Goal: Transaction & Acquisition: Purchase product/service

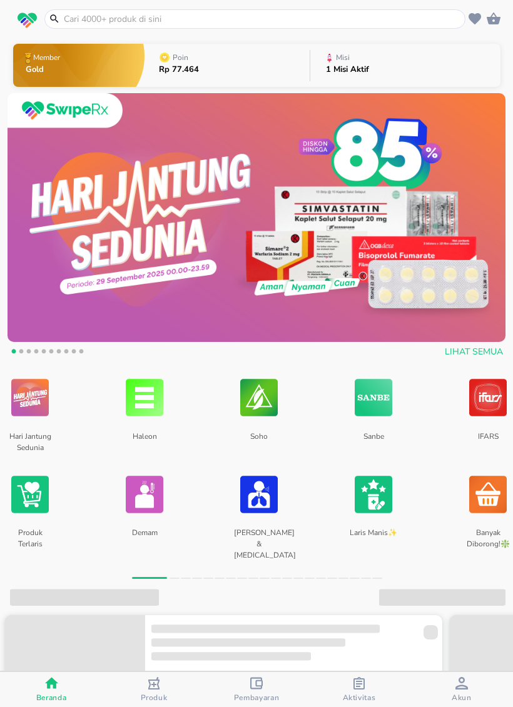
click at [303, 19] on input "text" at bounding box center [263, 19] width 400 height 13
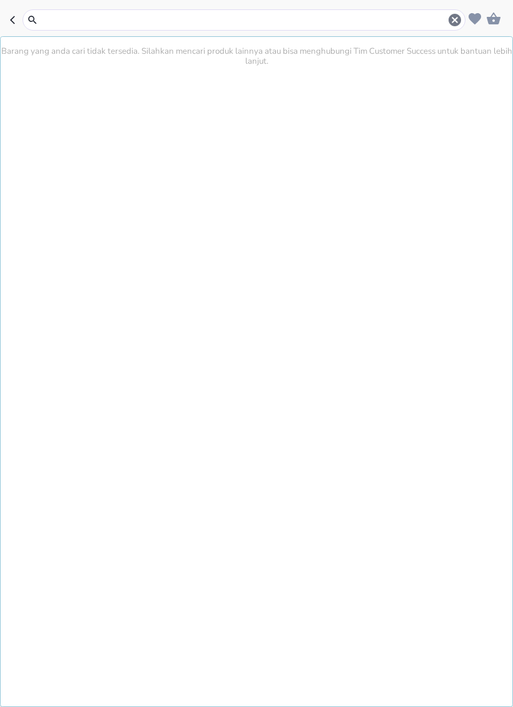
click at [17, 27] on button "button" at bounding box center [16, 19] width 13 height 21
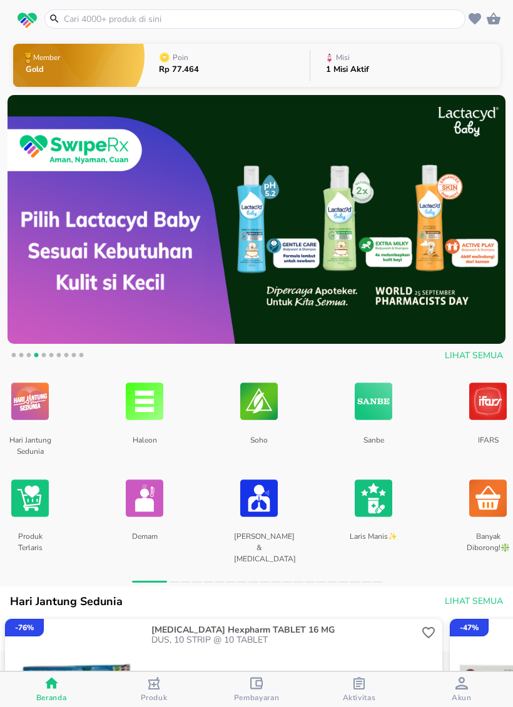
click at [473, 18] on icon "button" at bounding box center [474, 18] width 13 height 11
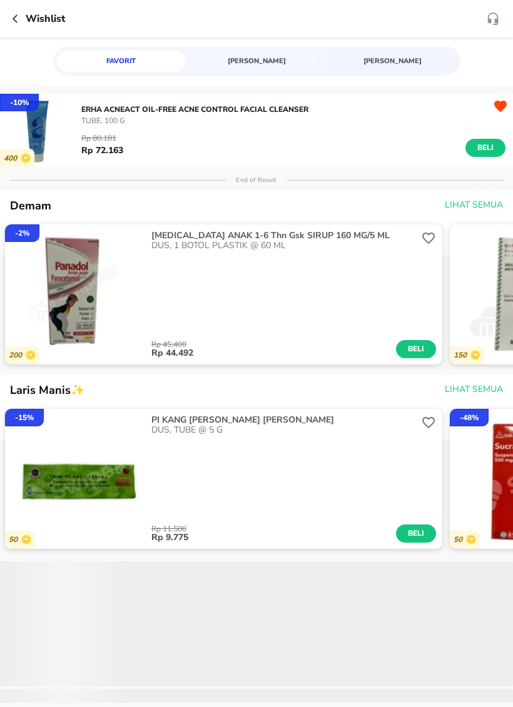
click at [273, 66] on span "[PERSON_NAME]" at bounding box center [256, 61] width 113 height 12
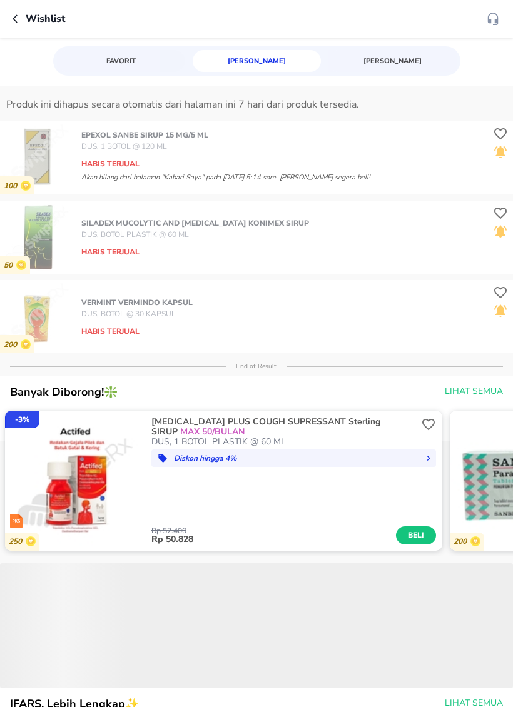
click at [23, 14] on button "button" at bounding box center [19, 18] width 13 height 15
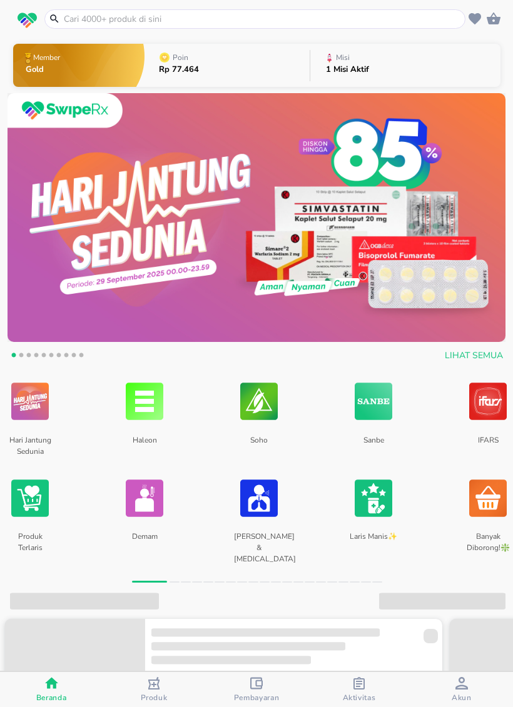
click at [136, 17] on input "text" at bounding box center [263, 19] width 400 height 13
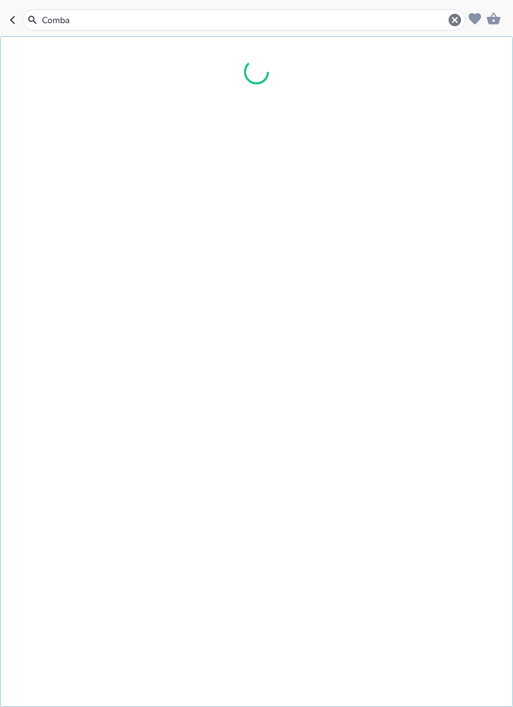
type input "Comban"
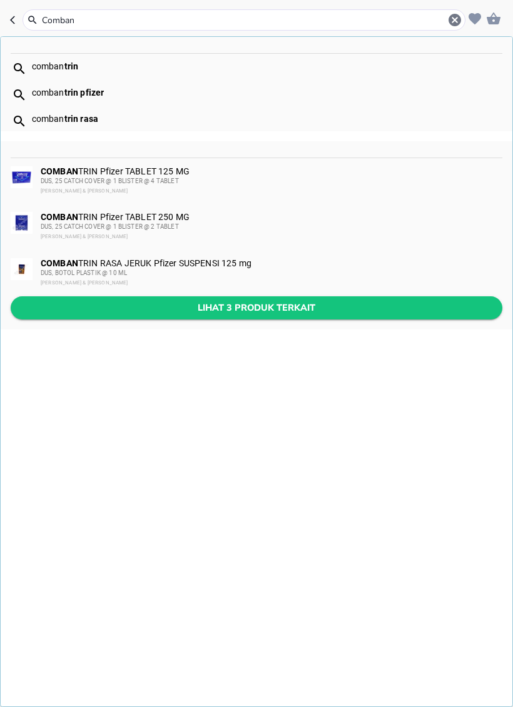
click at [316, 314] on span "Lihat 3 produk terkait" at bounding box center [256, 308] width 471 height 16
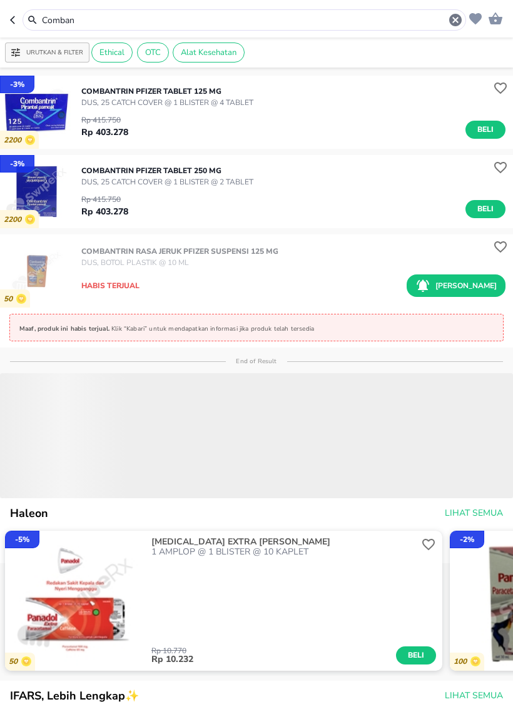
click at [487, 284] on p "[PERSON_NAME]" at bounding box center [465, 285] width 61 height 11
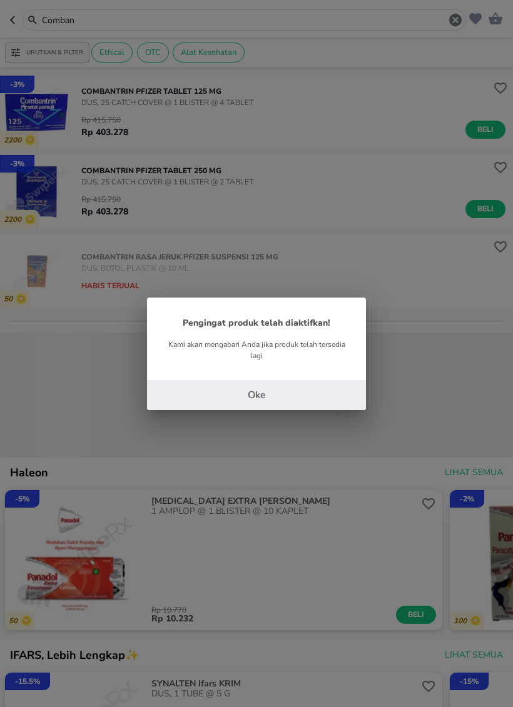
click at [351, 383] on button "Oke" at bounding box center [256, 395] width 219 height 30
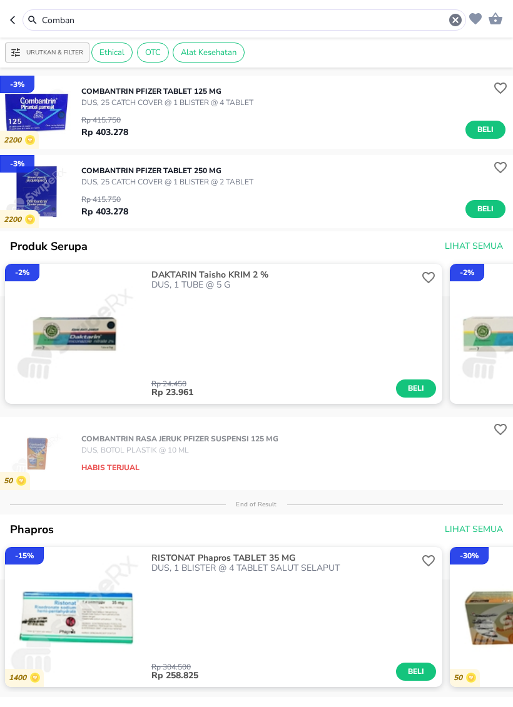
click at [348, 18] on input "Comban" at bounding box center [244, 20] width 407 height 13
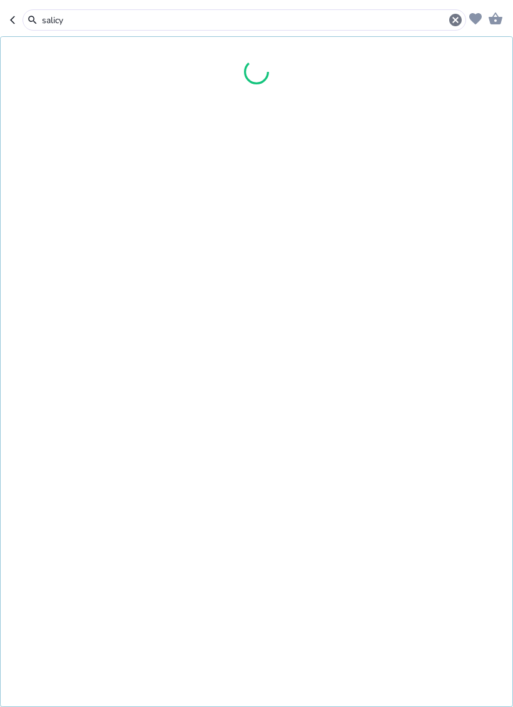
type input "salicy"
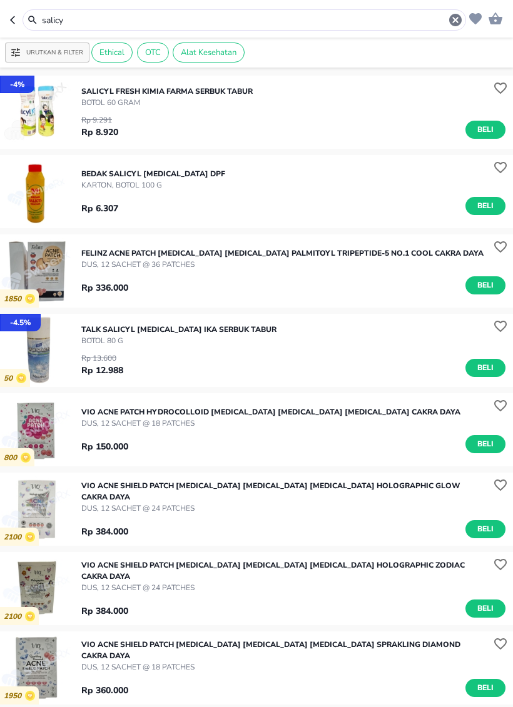
click at [44, 122] on img "button" at bounding box center [36, 112] width 73 height 73
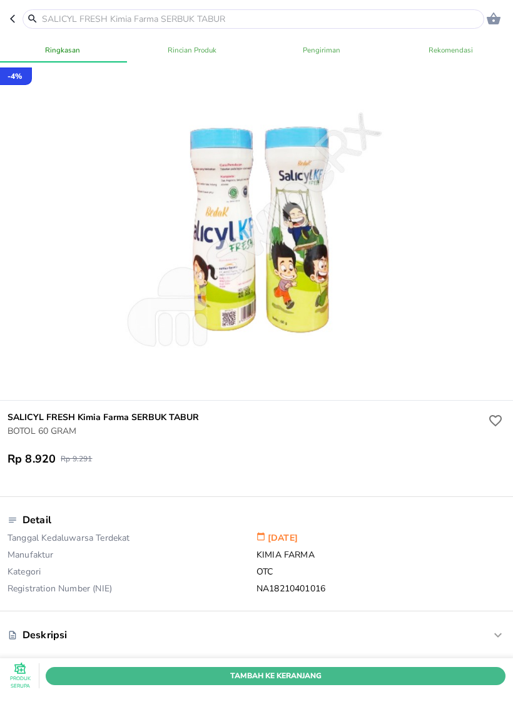
click at [446, 677] on span "Tambah Ke Keranjang" at bounding box center [275, 675] width 441 height 13
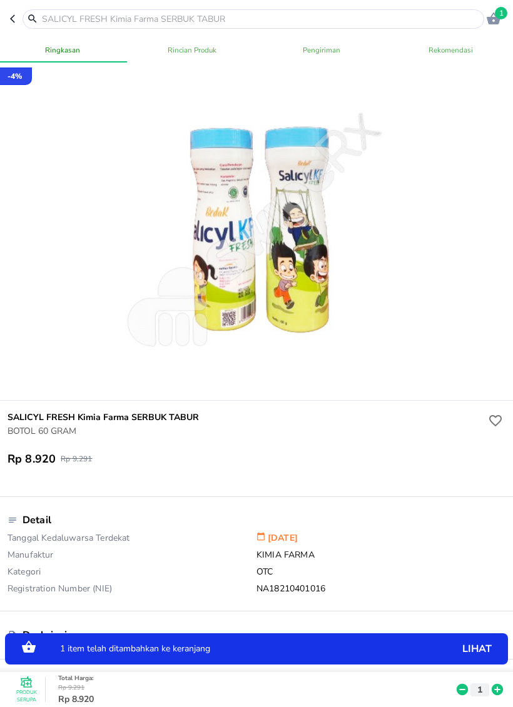
click at [8, 14] on header "1" at bounding box center [256, 19] width 513 height 38
click at [58, 24] on input "text" at bounding box center [261, 19] width 440 height 13
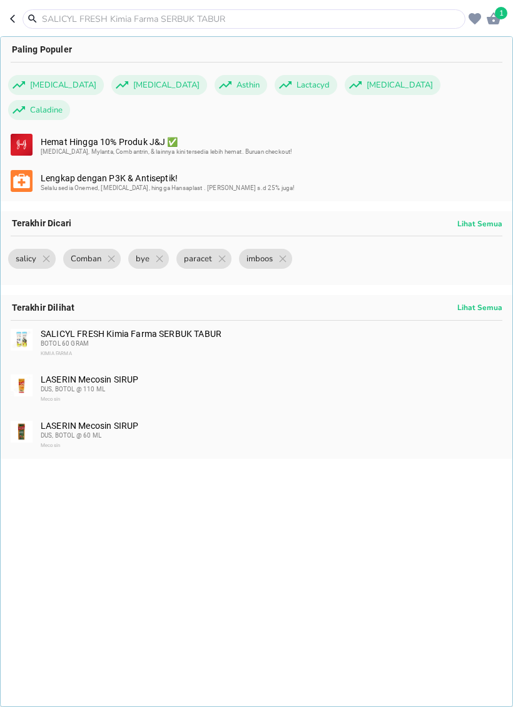
type input "C"
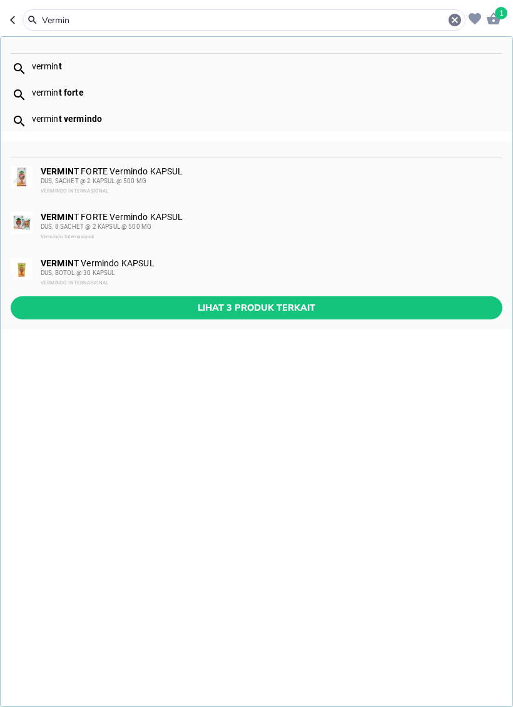
type input "Vermin"
click at [350, 333] on div "vermin t vermin t forte vermin t vermindo VERMIN T FORTE Vermindo KAPSUL DUS, S…" at bounding box center [256, 371] width 513 height 671
click at [384, 308] on span "Lihat 3 produk terkait" at bounding box center [256, 308] width 471 height 16
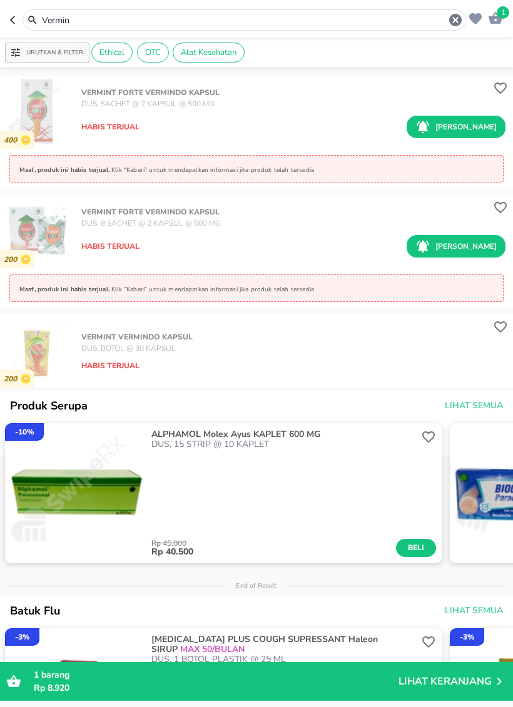
click at [291, 16] on input "Vermin" at bounding box center [244, 20] width 407 height 13
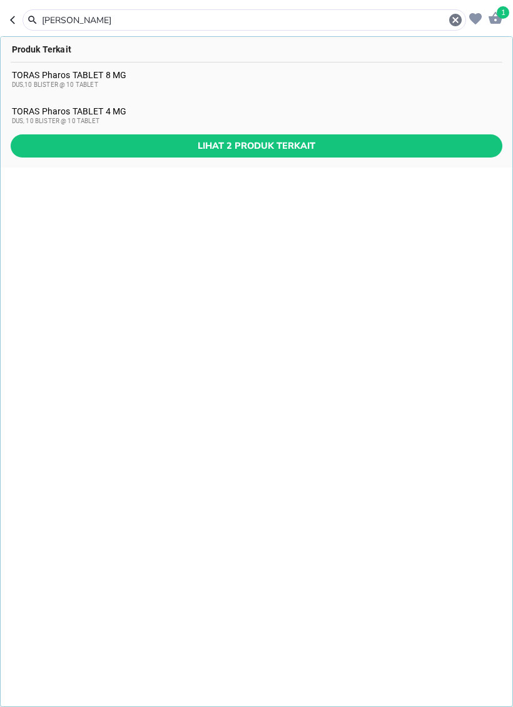
click at [298, 25] on input "[PERSON_NAME]" at bounding box center [244, 20] width 407 height 13
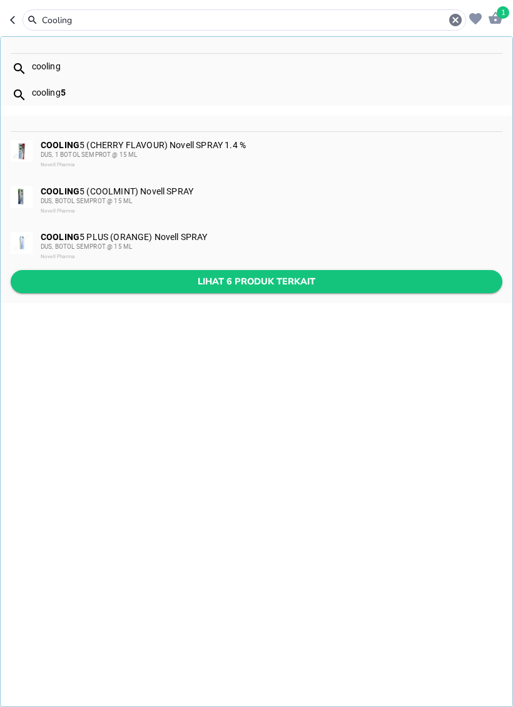
click at [221, 276] on span "Lihat 6 produk terkait" at bounding box center [256, 282] width 471 height 16
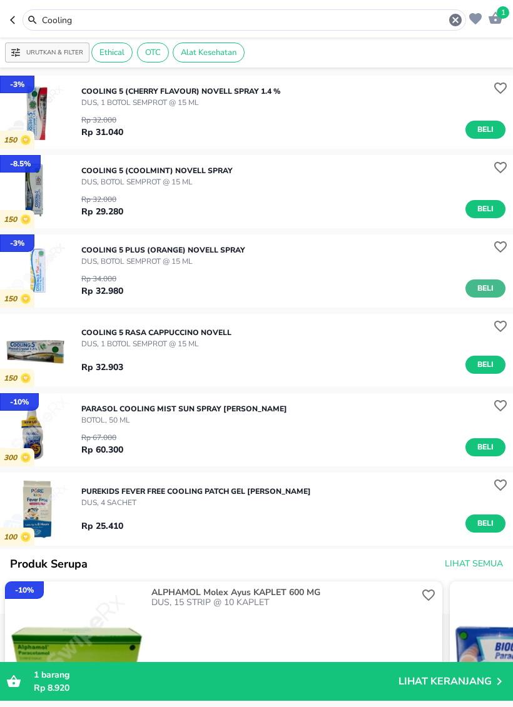
click at [488, 285] on span "Beli" at bounding box center [485, 288] width 21 height 13
click at [484, 211] on span "Beli" at bounding box center [485, 209] width 21 height 13
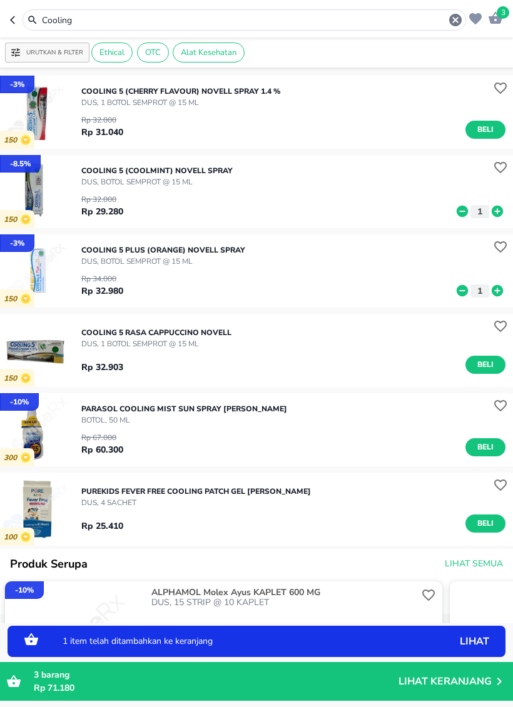
click at [497, 211] on icon at bounding box center [497, 211] width 16 height 14
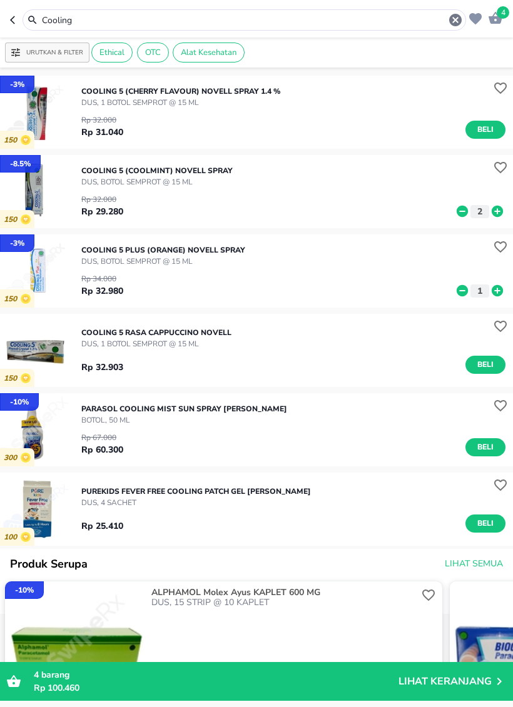
click at [376, 24] on input "Cooling" at bounding box center [244, 20] width 407 height 13
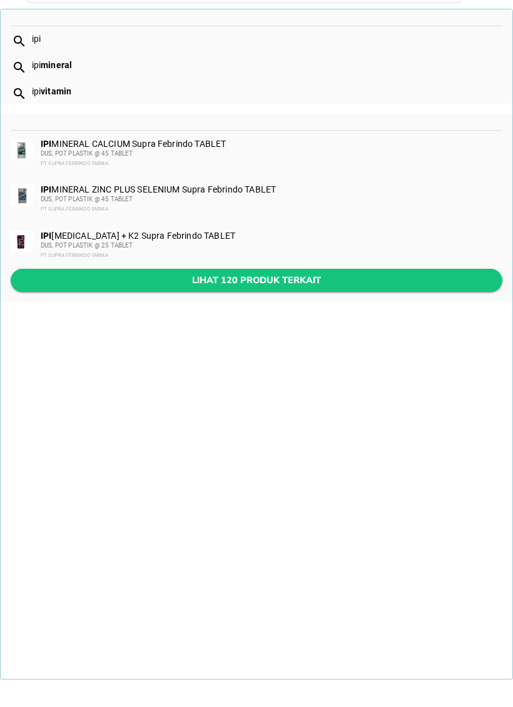
click at [341, 300] on span "Lihat 120 produk terkait" at bounding box center [256, 308] width 471 height 16
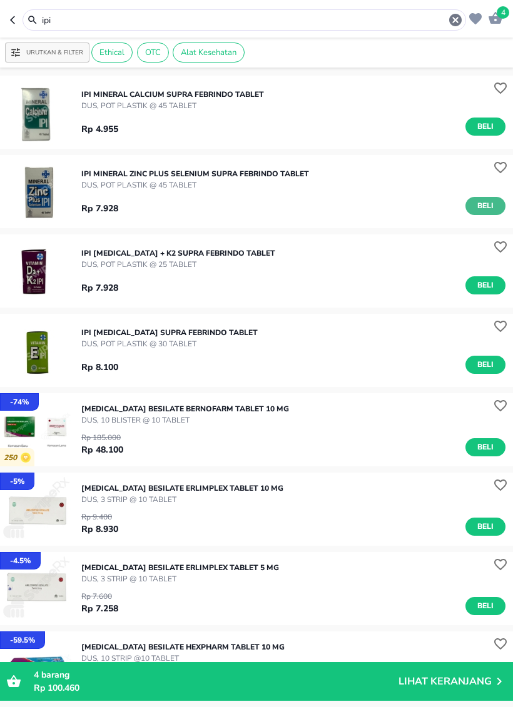
click at [486, 211] on span "Beli" at bounding box center [485, 205] width 21 height 13
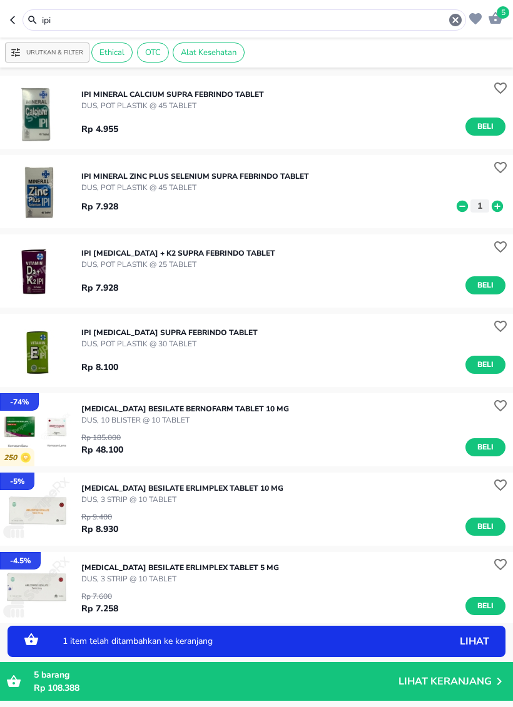
click at [504, 213] on icon at bounding box center [497, 206] width 16 height 14
click at [498, 211] on icon at bounding box center [497, 205] width 11 height 11
click at [404, 21] on input "ipi" at bounding box center [244, 20] width 407 height 13
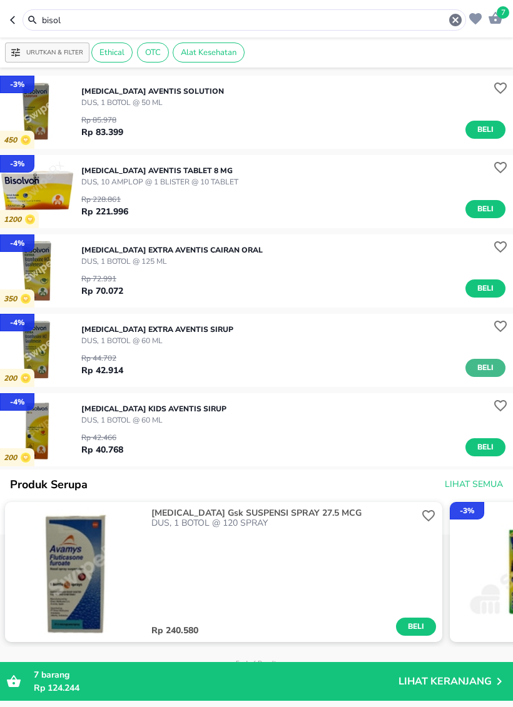
click at [490, 365] on span "Beli" at bounding box center [485, 367] width 21 height 13
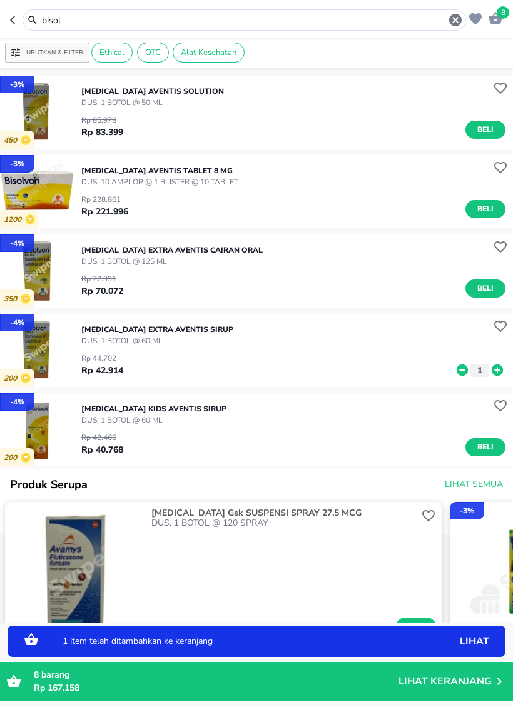
click at [360, 19] on input "bisol" at bounding box center [244, 20] width 407 height 13
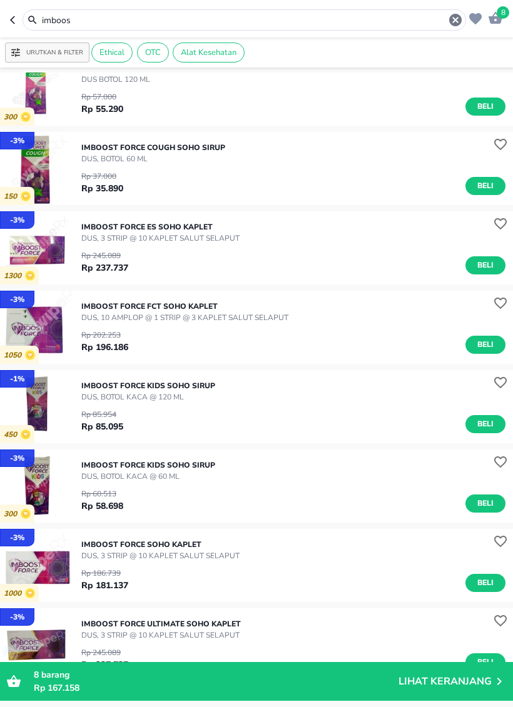
scroll to position [658, 0]
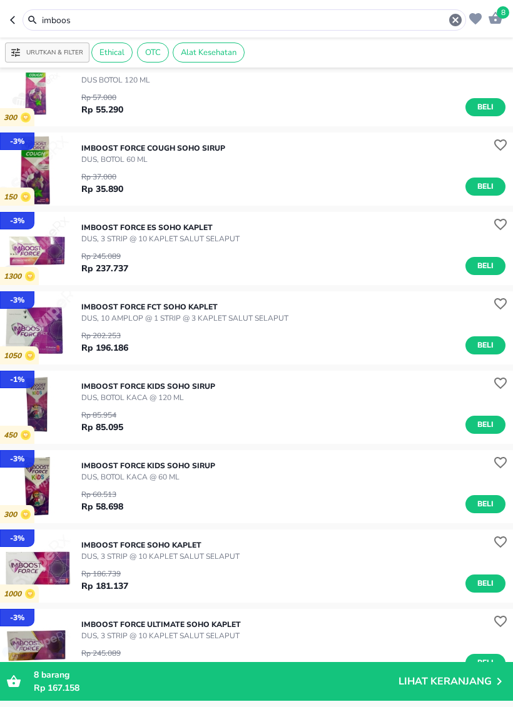
click at [298, 23] on input "imboos" at bounding box center [244, 20] width 407 height 13
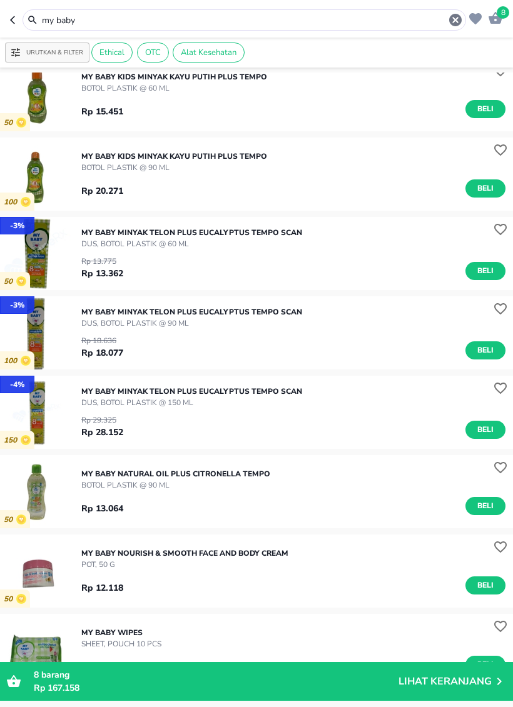
scroll to position [337, 0]
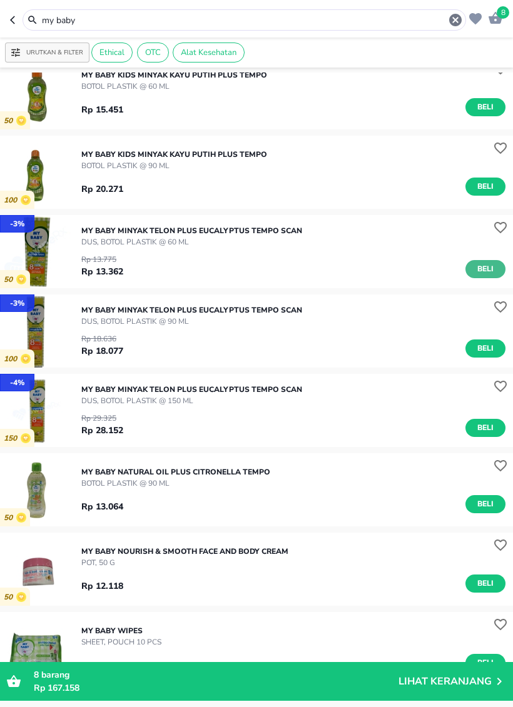
click at [488, 267] on span "Beli" at bounding box center [485, 269] width 21 height 13
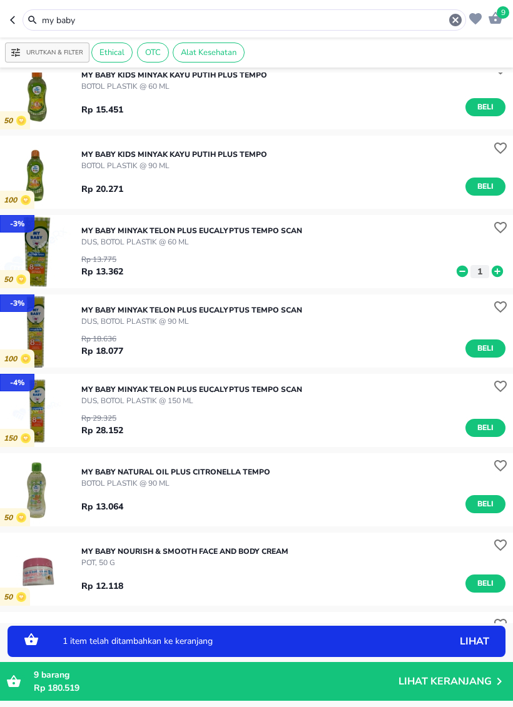
click at [488, 266] on button "1" at bounding box center [479, 271] width 19 height 13
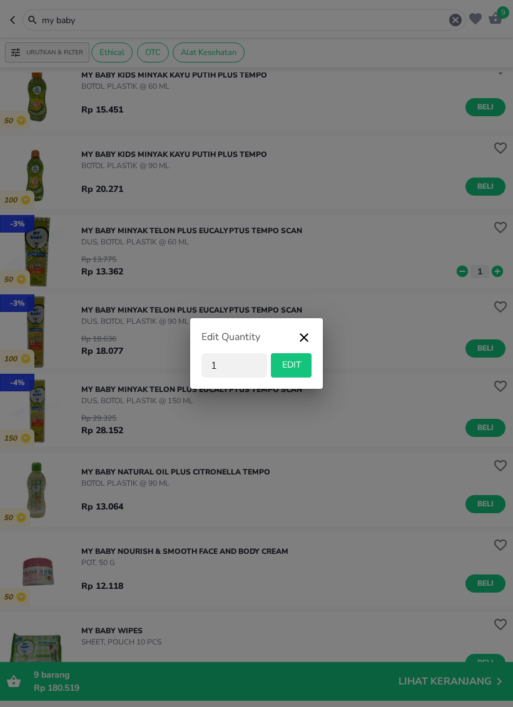
click at [311, 331] on icon "button" at bounding box center [303, 341] width 15 height 23
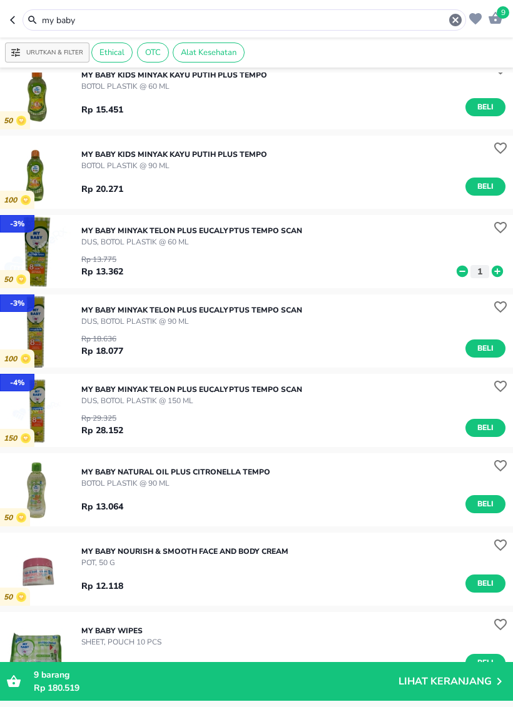
click at [495, 274] on icon at bounding box center [497, 271] width 11 height 11
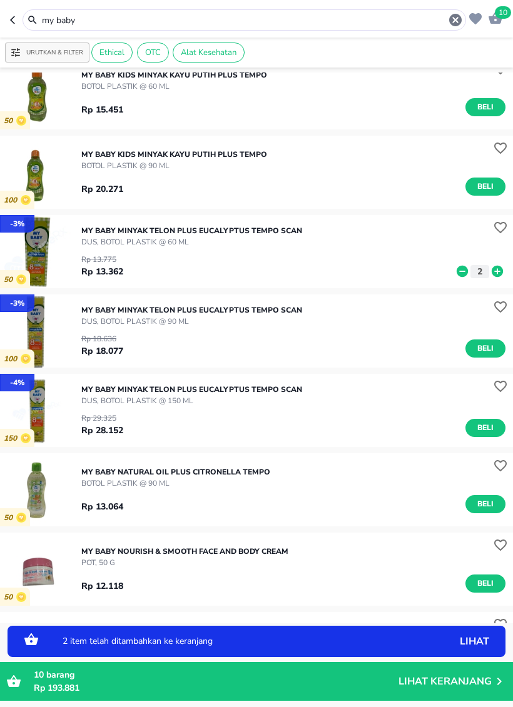
click at [400, 23] on input "my baby" at bounding box center [244, 20] width 407 height 13
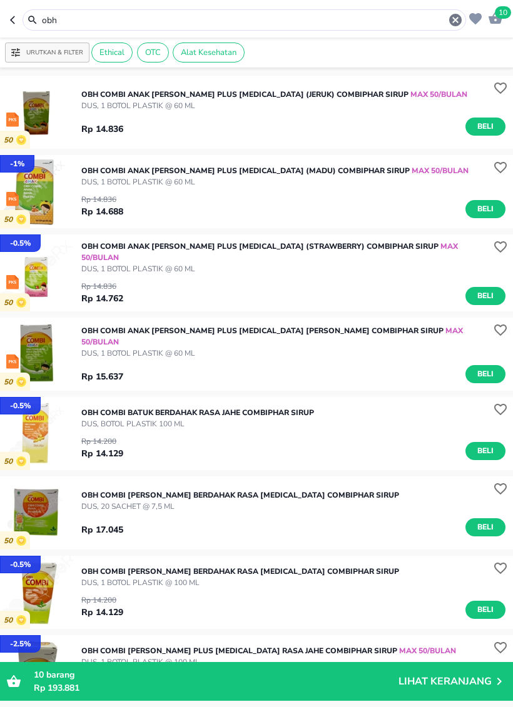
click at [288, 24] on input "obh" at bounding box center [244, 20] width 407 height 13
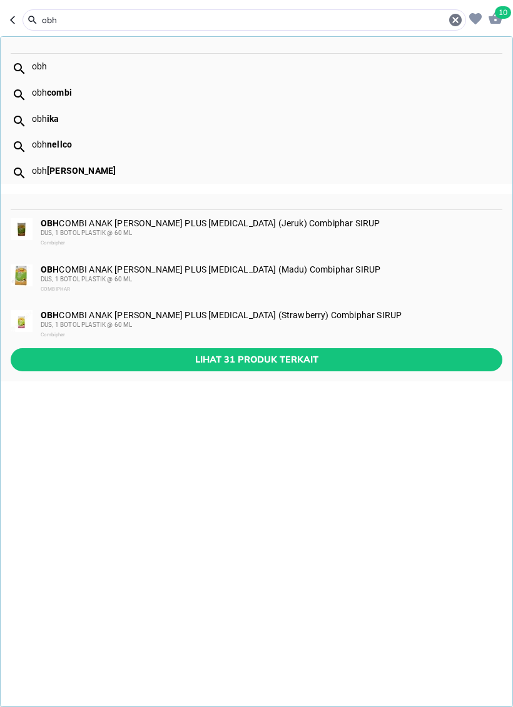
type input "l"
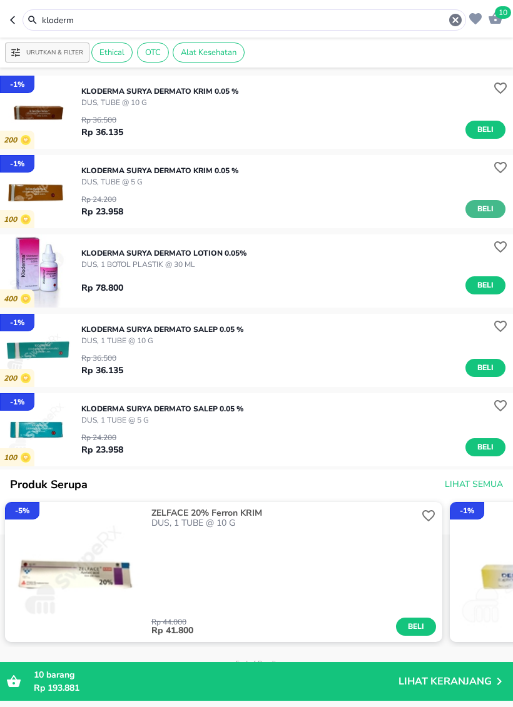
click at [488, 210] on span "Beli" at bounding box center [485, 209] width 21 height 13
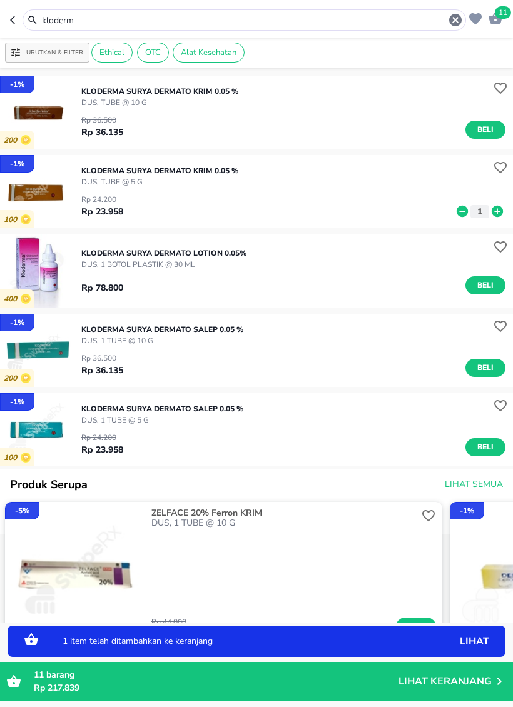
click at [415, 23] on input "kloderm" at bounding box center [244, 20] width 407 height 13
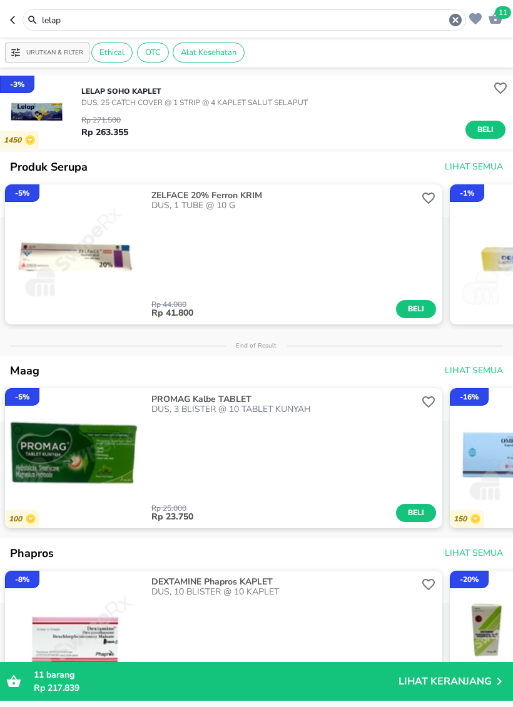
click at [224, 20] on input "lelap" at bounding box center [244, 20] width 407 height 13
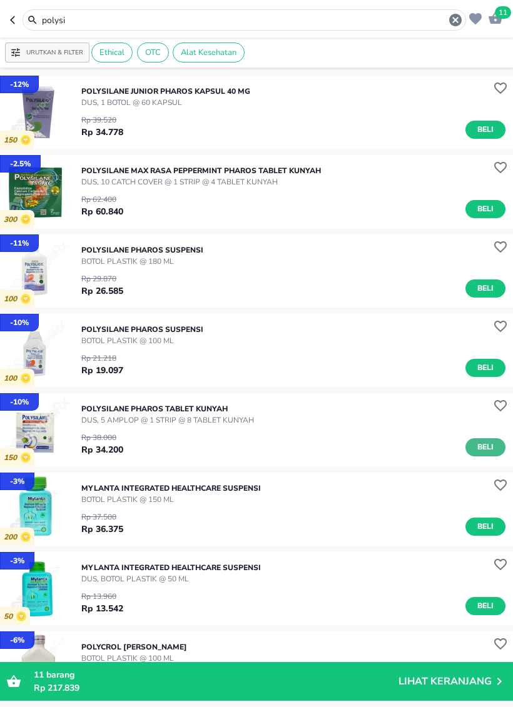
click at [486, 450] on span "Beli" at bounding box center [485, 447] width 21 height 13
click at [310, 22] on input "polysi" at bounding box center [244, 20] width 407 height 13
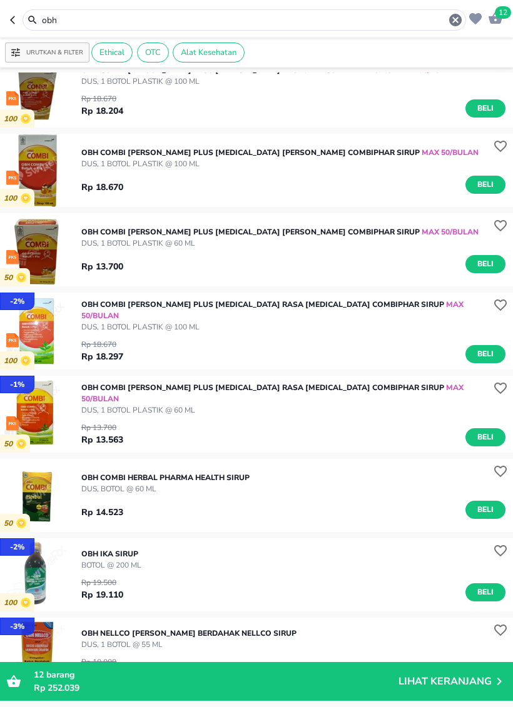
scroll to position [653, 0]
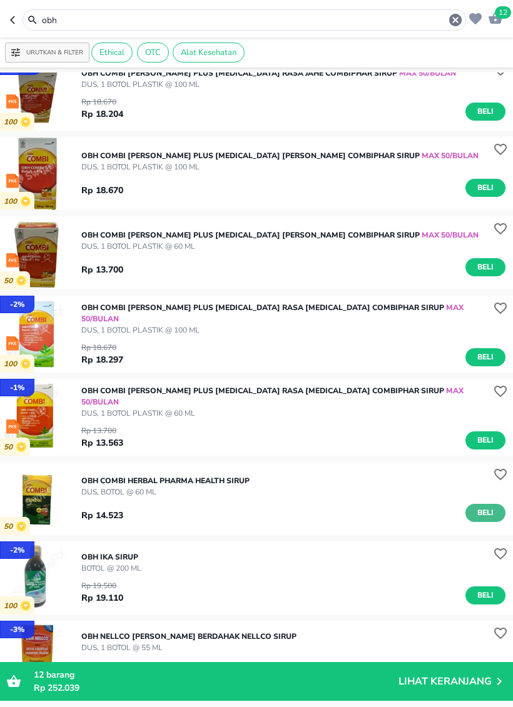
click at [488, 509] on span "Beli" at bounding box center [485, 513] width 21 height 13
click at [499, 507] on icon at bounding box center [497, 512] width 11 height 11
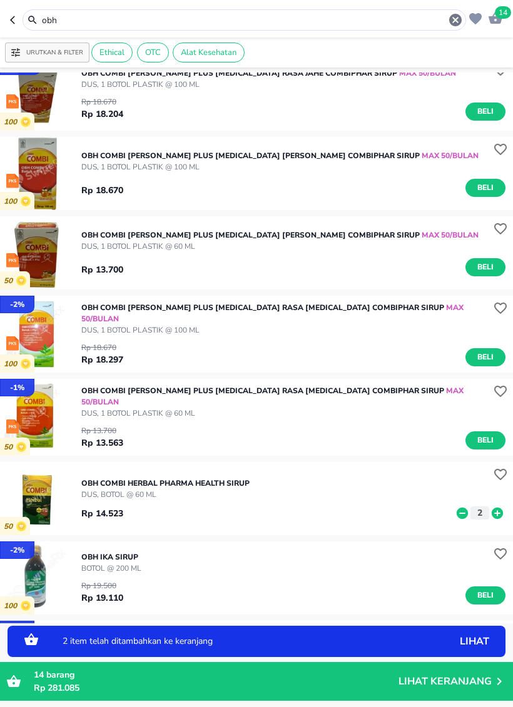
click at [326, 24] on input "obh" at bounding box center [244, 20] width 407 height 13
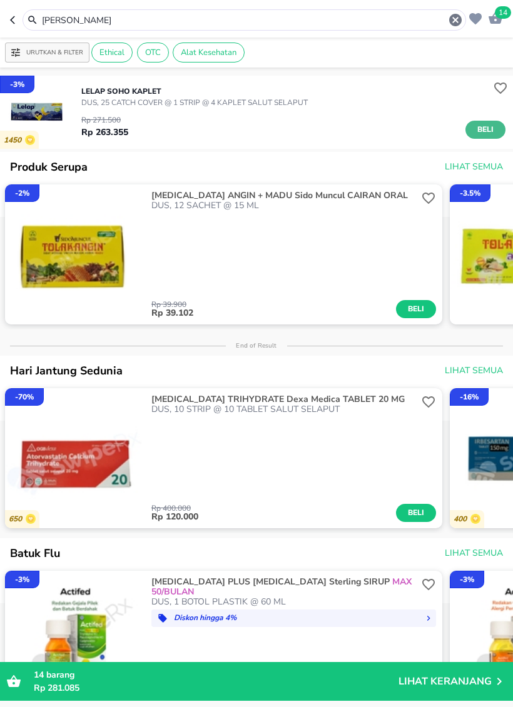
click at [483, 135] on span "Beli" at bounding box center [485, 129] width 21 height 13
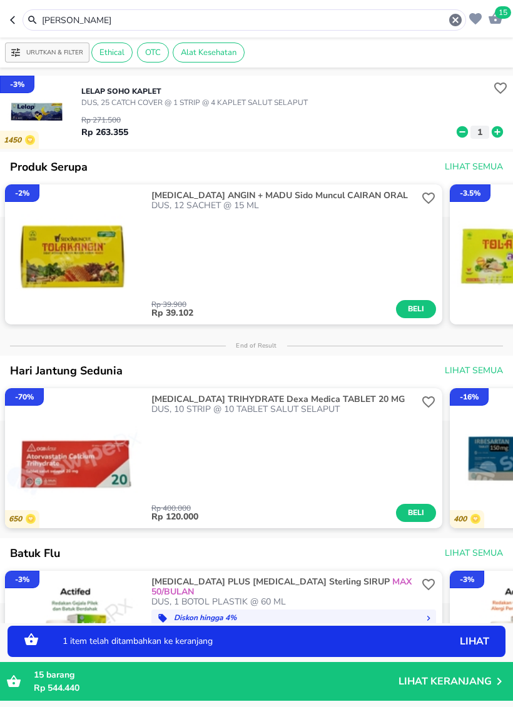
click at [415, 22] on input "[PERSON_NAME]" at bounding box center [244, 20] width 407 height 13
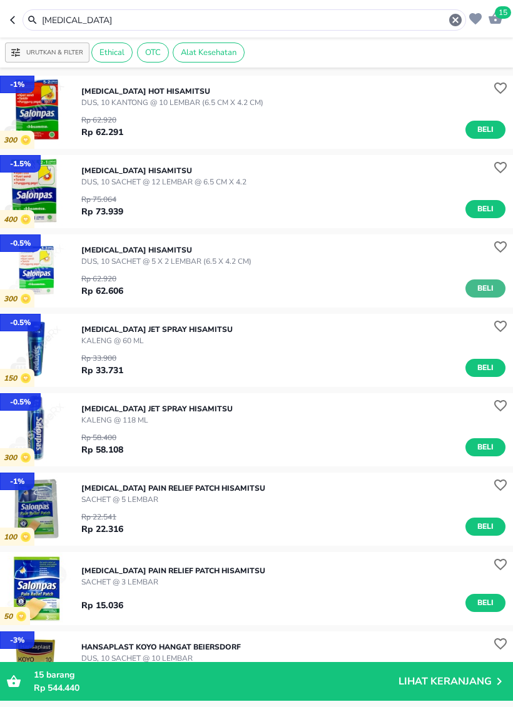
click at [499, 291] on button "Beli" at bounding box center [485, 289] width 40 height 18
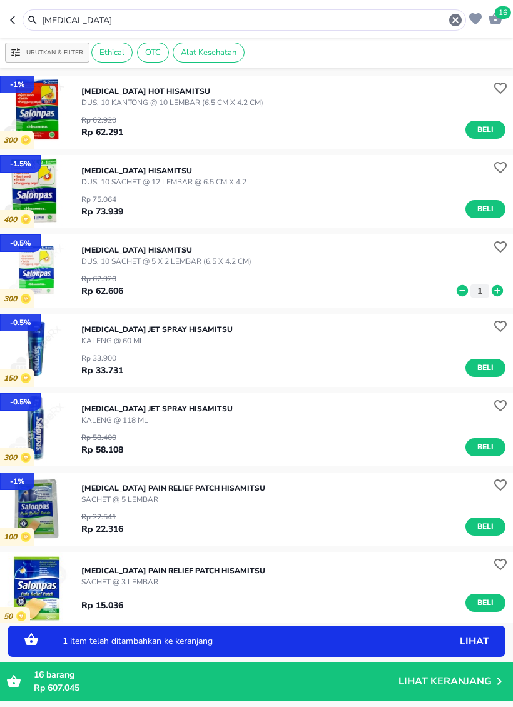
click at [266, 26] on input "[MEDICAL_DATA]" at bounding box center [244, 20] width 407 height 13
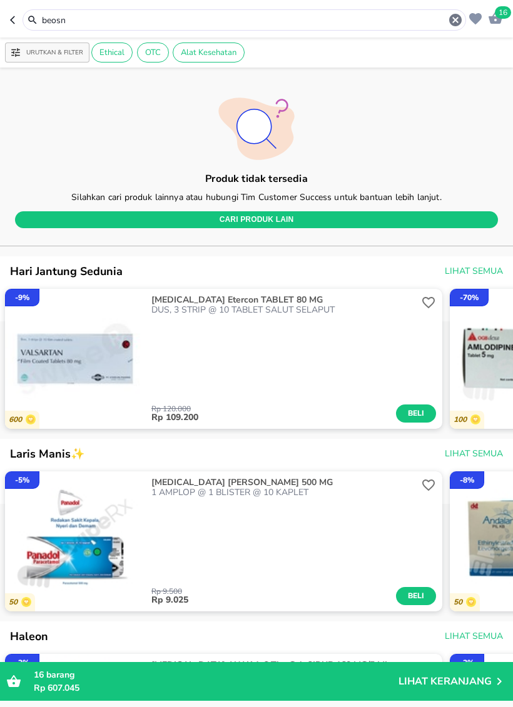
click at [207, 24] on input "beosn" at bounding box center [244, 20] width 407 height 13
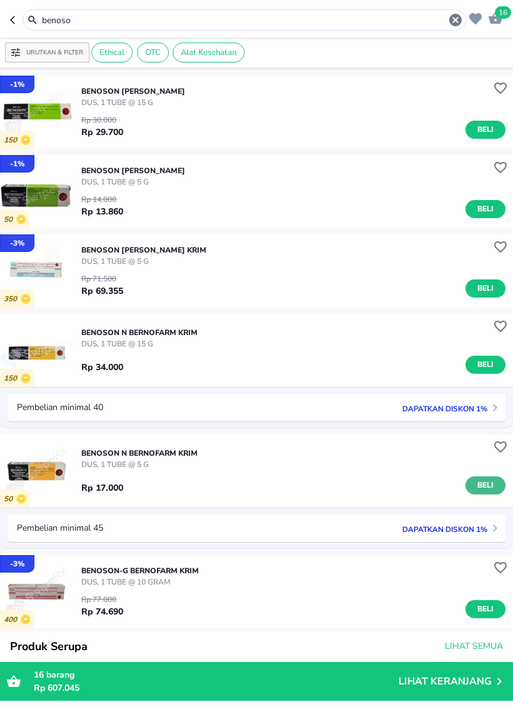
click at [480, 493] on button "Beli" at bounding box center [485, 485] width 40 height 18
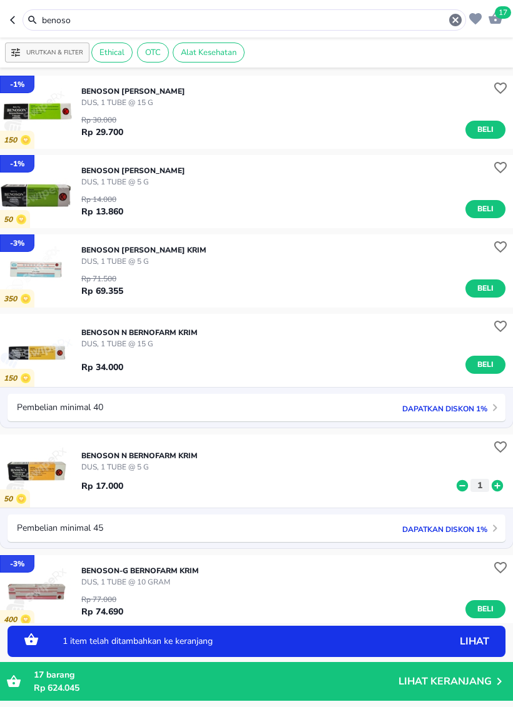
click at [504, 487] on icon at bounding box center [497, 486] width 16 height 14
click at [500, 487] on icon at bounding box center [497, 485] width 11 height 11
click at [318, 19] on input "benoso" at bounding box center [244, 20] width 407 height 13
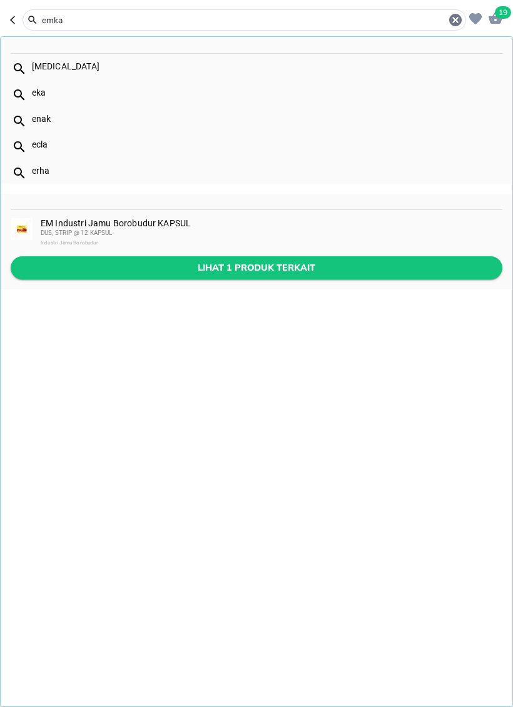
click at [337, 268] on span "Lihat 1 produk terkait" at bounding box center [256, 268] width 471 height 16
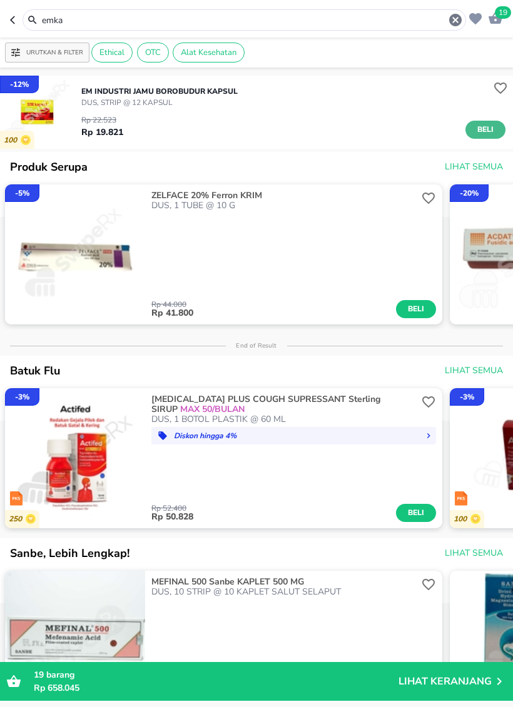
click at [490, 131] on span "Beli" at bounding box center [485, 129] width 21 height 13
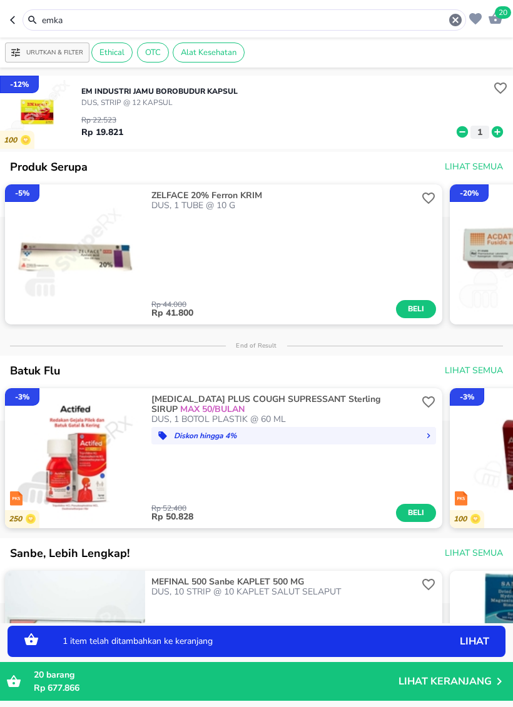
click at [505, 127] on icon at bounding box center [497, 132] width 16 height 14
click at [343, 26] on input "emka" at bounding box center [244, 20] width 407 height 13
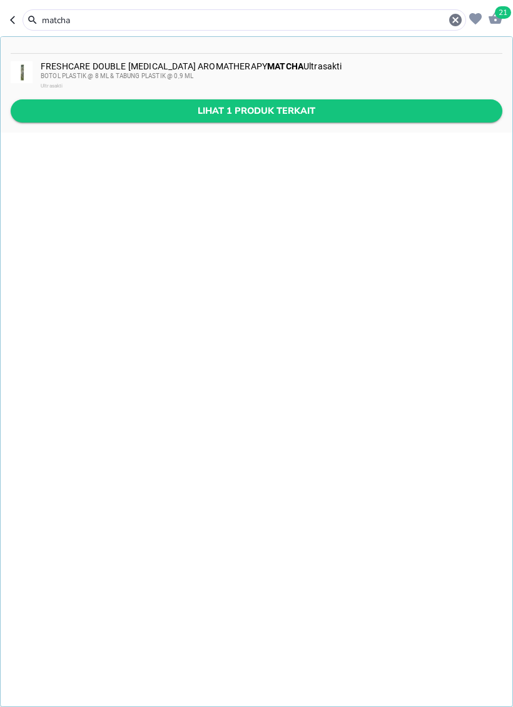
type input "matcha"
click at [373, 104] on span "Lihat 1 produk terkait" at bounding box center [256, 111] width 471 height 16
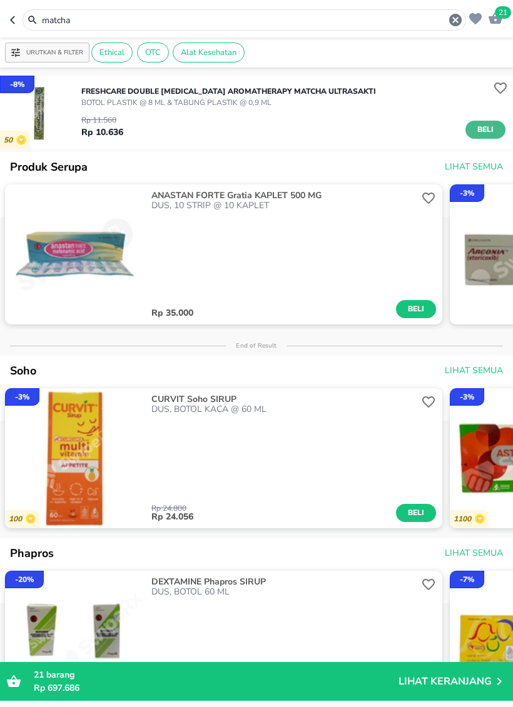
click at [495, 131] on span "Beli" at bounding box center [485, 129] width 21 height 13
click at [501, 25] on icon "button" at bounding box center [495, 18] width 15 height 15
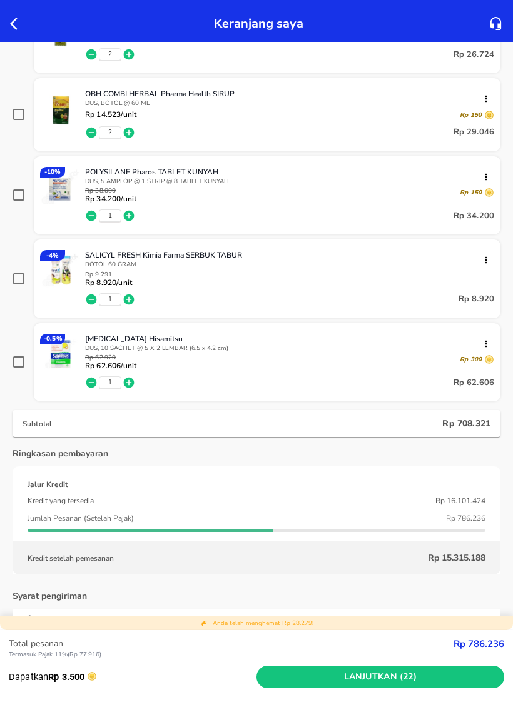
scroll to position [967, 0]
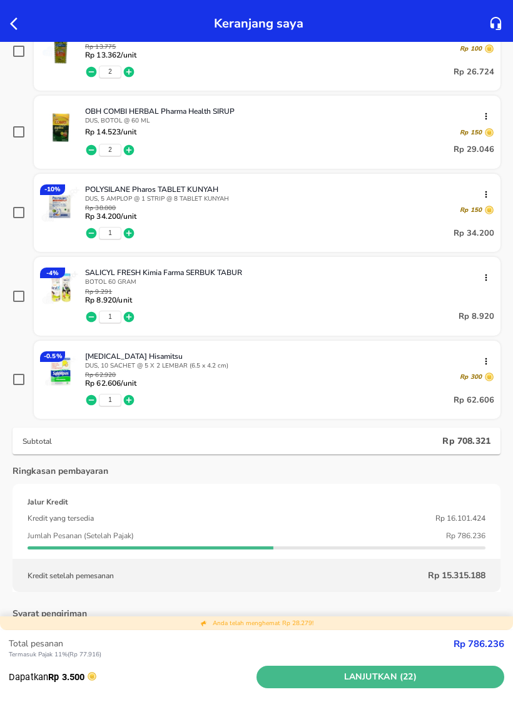
click at [455, 676] on span "Lanjutkan (22)" at bounding box center [380, 678] width 238 height 16
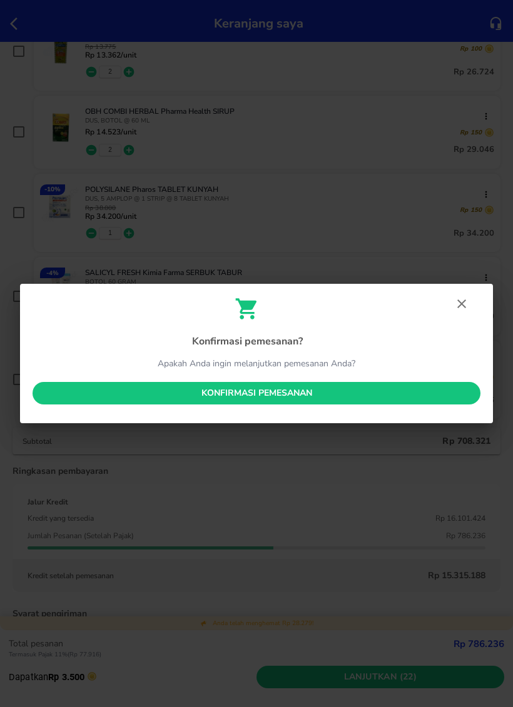
click at [432, 400] on span "Konfirmasi pemesanan" at bounding box center [257, 394] width 428 height 16
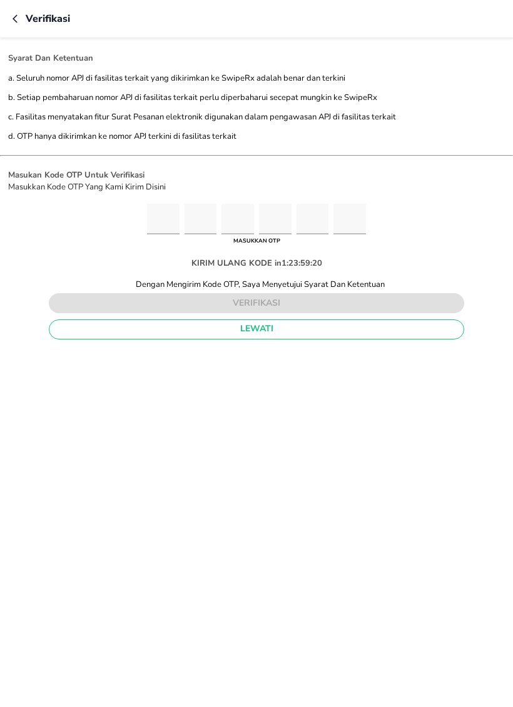
click at [149, 226] on input "Please enter OTP character 1" at bounding box center [163, 219] width 33 height 31
type input "1"
type input "9"
type input "2"
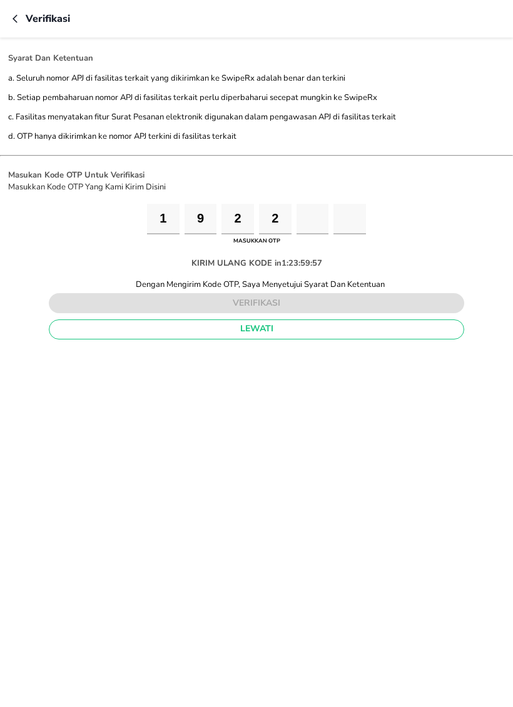
type input "7"
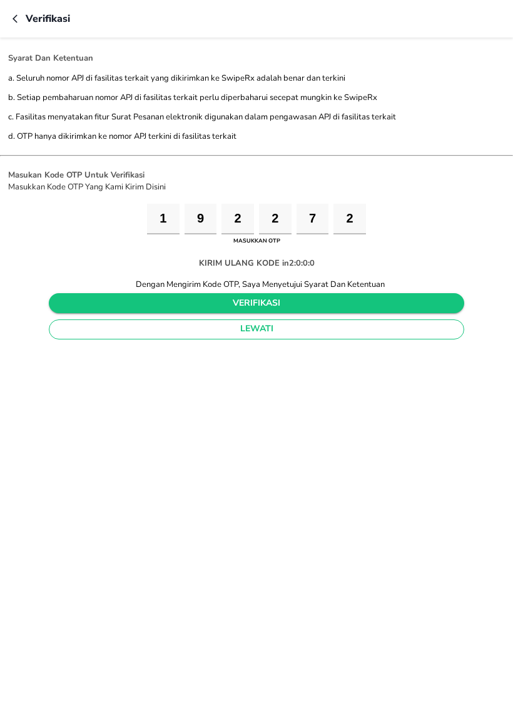
type input "2"
click at [438, 309] on span "verifikasi" at bounding box center [256, 304] width 395 height 16
